Goal: Information Seeking & Learning: Learn about a topic

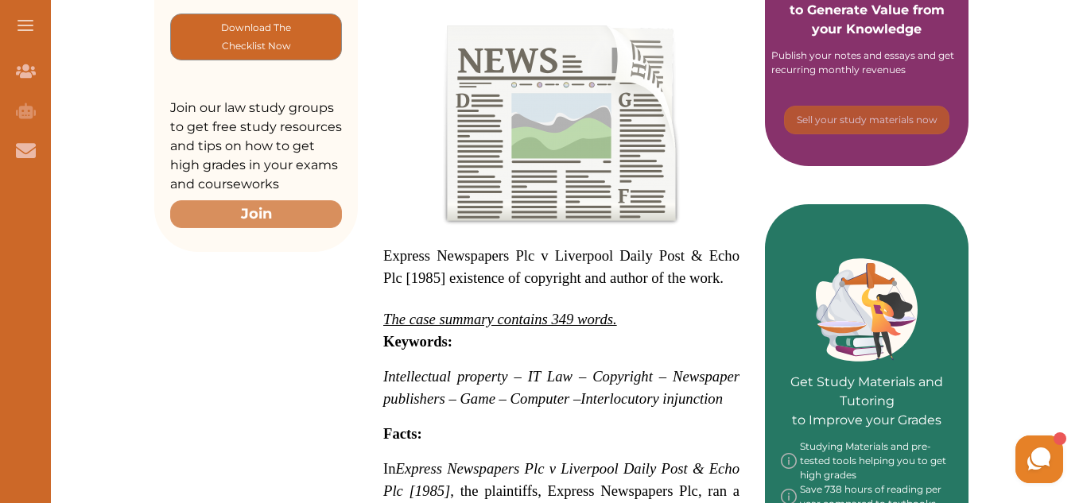
scroll to position [464, 0]
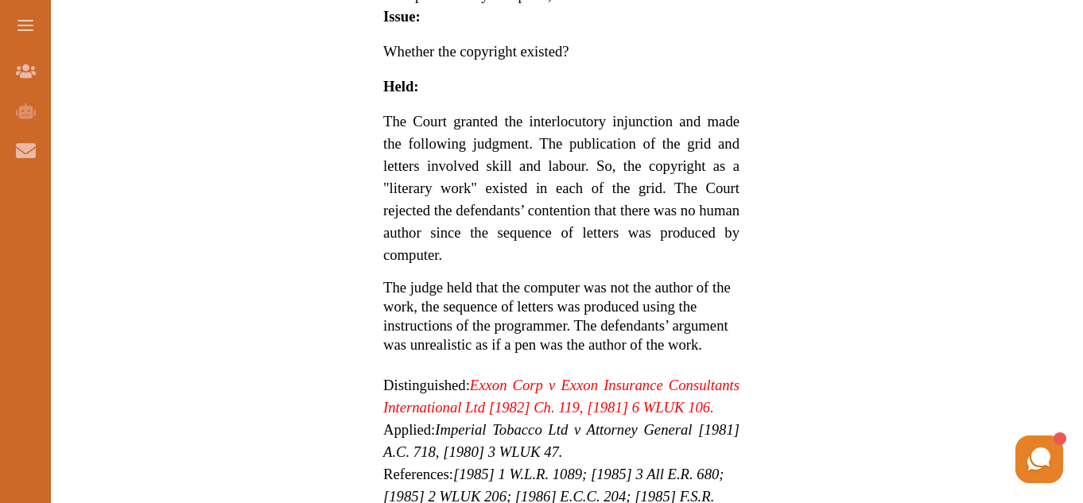
scroll to position [1289, 0]
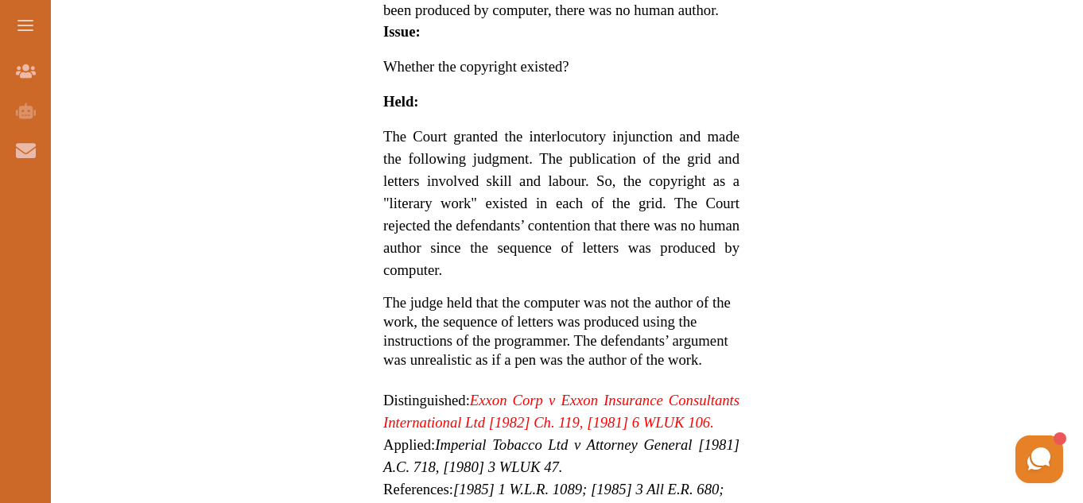
drag, startPoint x: 1079, startPoint y: 246, endPoint x: 1073, endPoint y: 266, distance: 20.6
click at [1073, 266] on div "Want to secure high grades in It Law ? We’ve created a FREE checklist for you t…" at bounding box center [561, 3] width 1043 height 2176
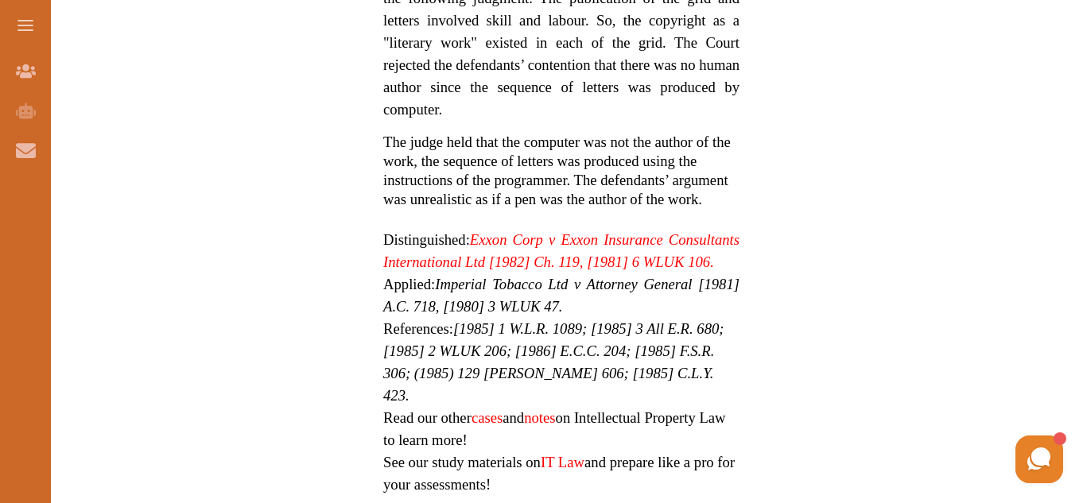
scroll to position [1381, 0]
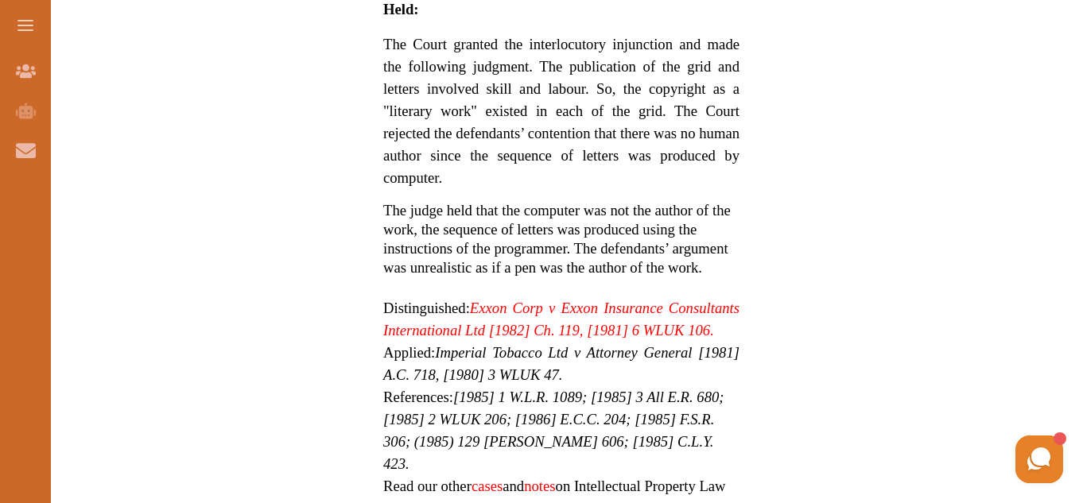
click at [573, 339] on p "Distinguished: Exxon Corp v Exxon Insurance Consultants International Ltd [1982…" at bounding box center [561, 319] width 356 height 45
